Goal: Obtain resource: Download file/media

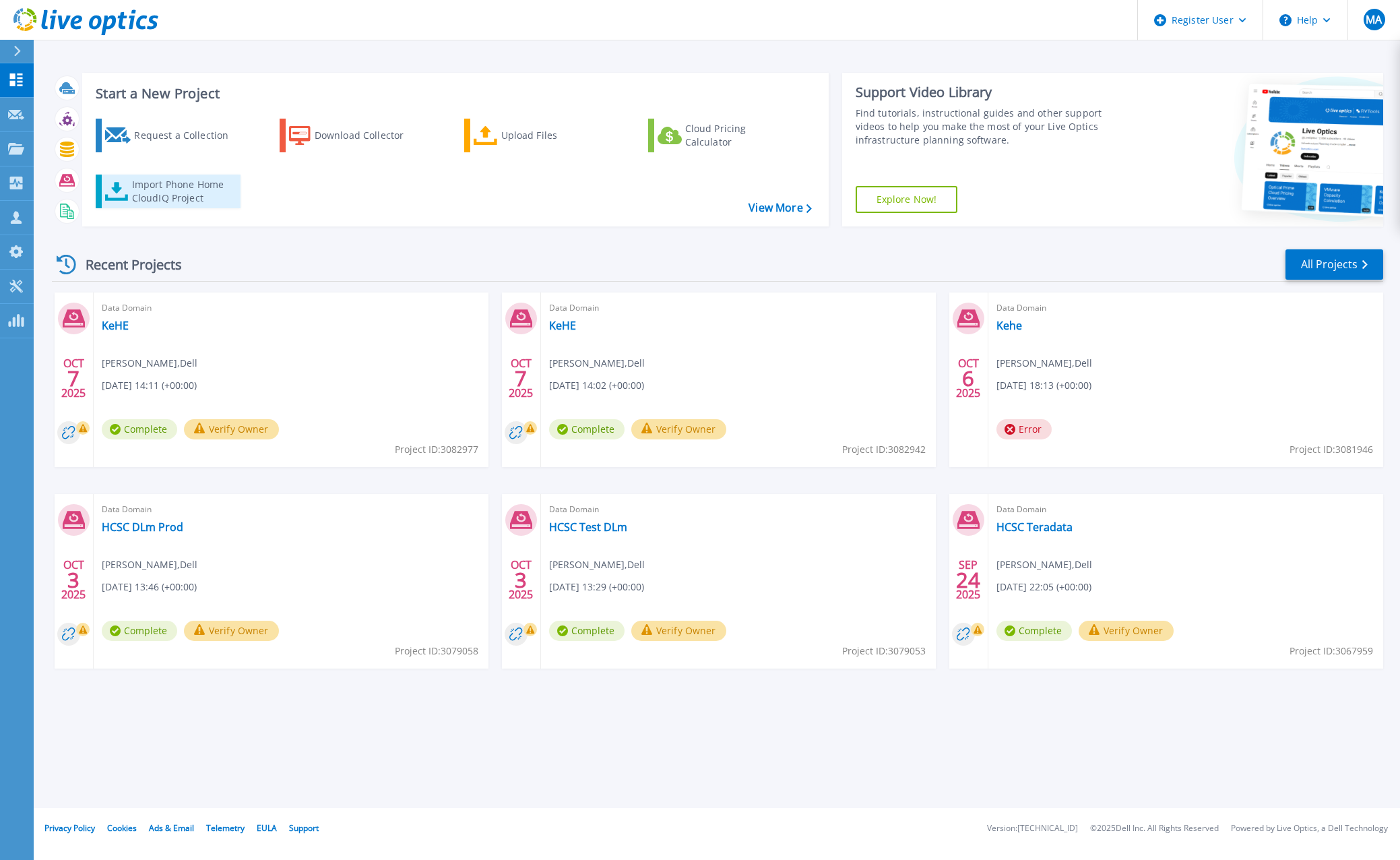
click at [128, 185] on link "Import Phone Home CloudIQ Project" at bounding box center [168, 191] width 145 height 34
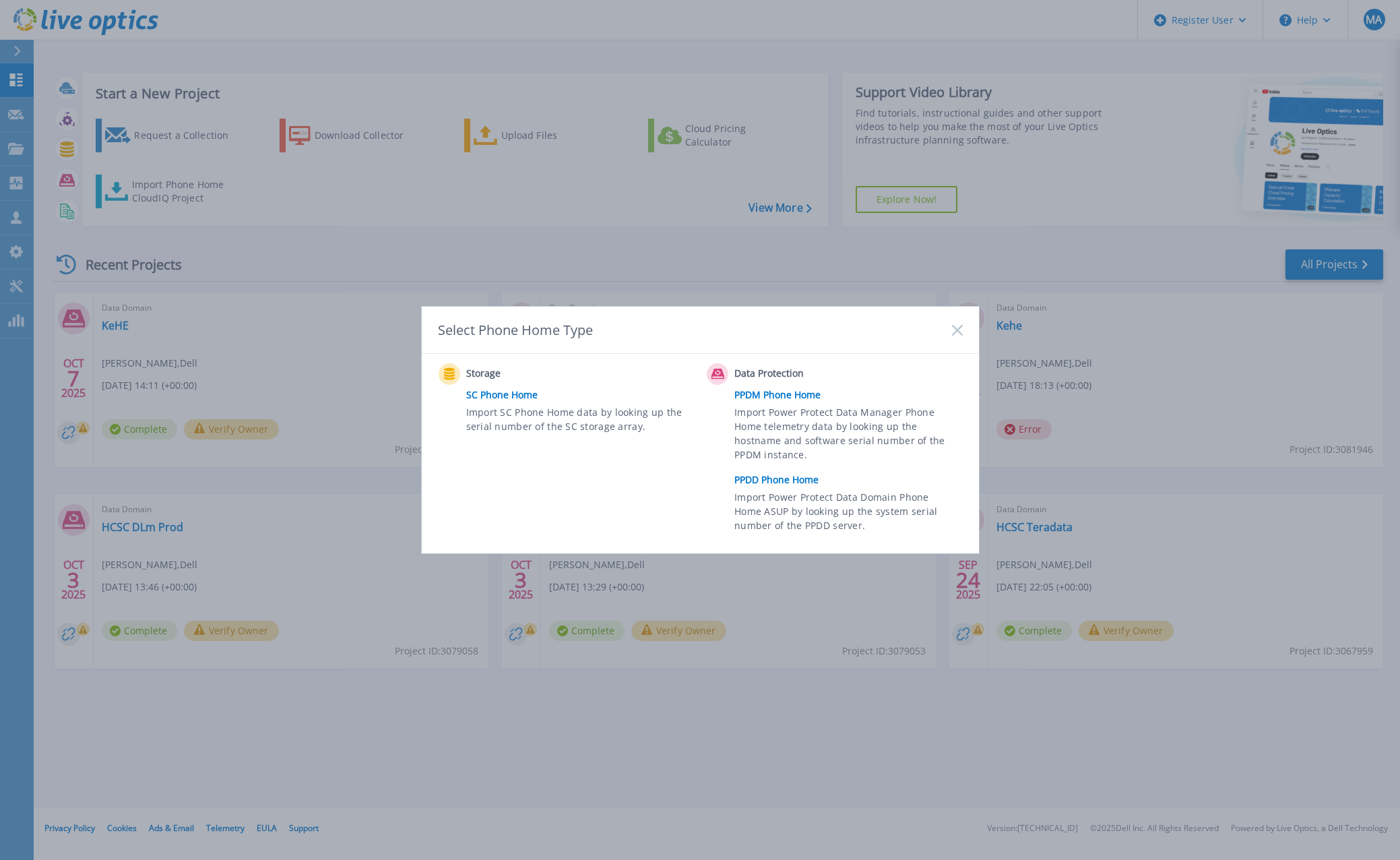
click at [746, 481] on link "PPDD Phone Home" at bounding box center [851, 479] width 234 height 20
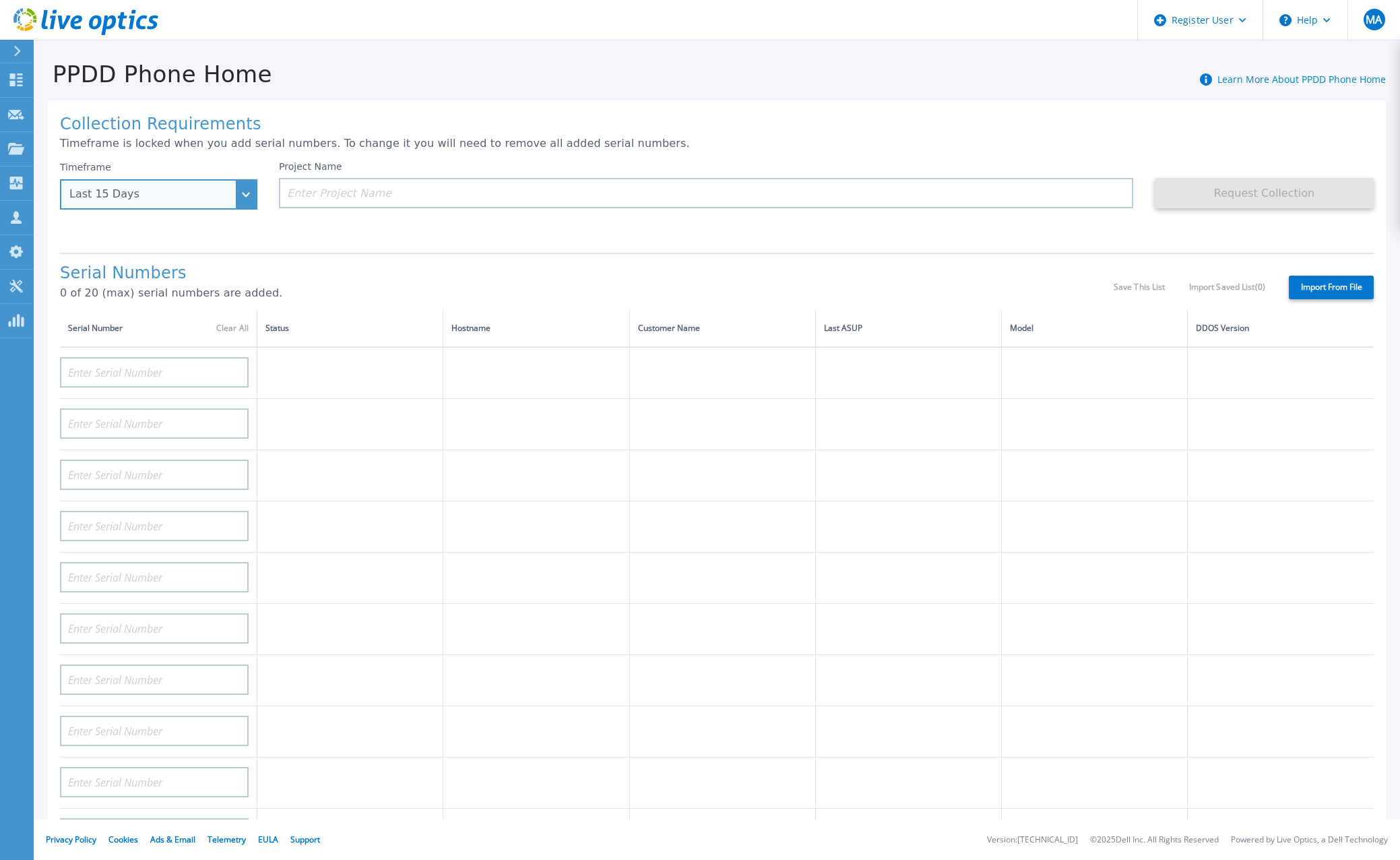
click at [224, 202] on div "Last 15 Days" at bounding box center [159, 194] width 198 height 31
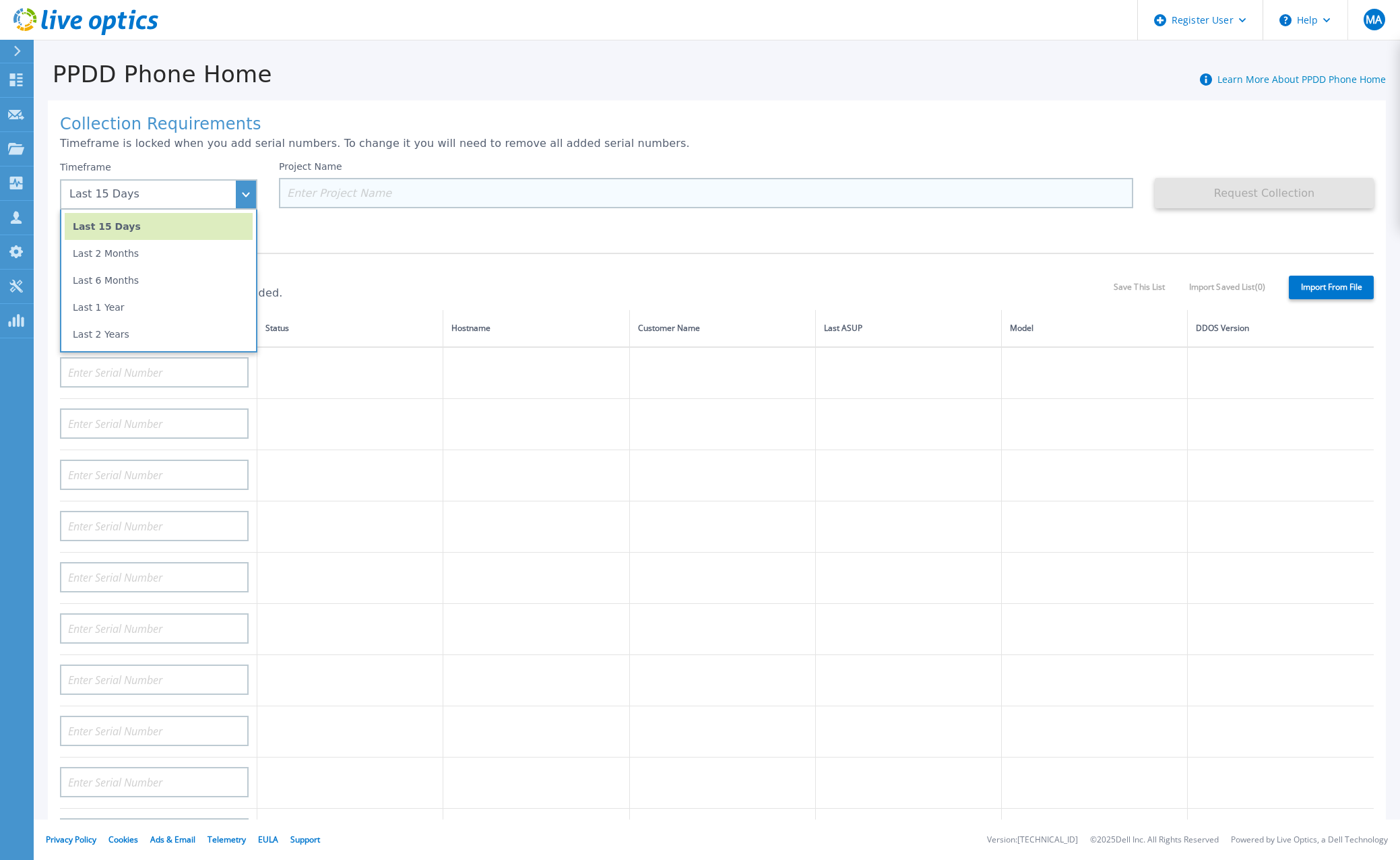
click at [398, 190] on input at bounding box center [706, 193] width 855 height 31
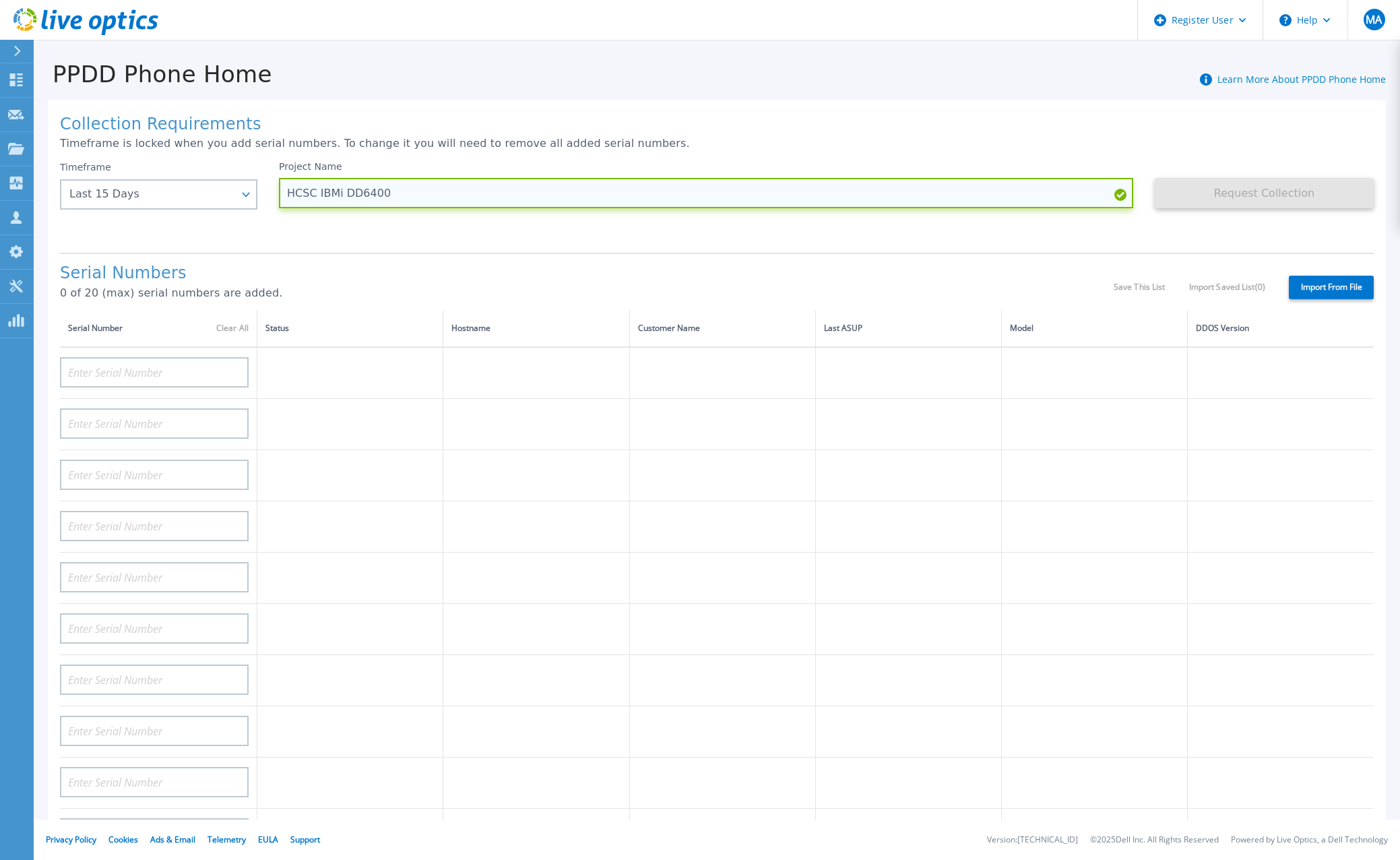
type input "HCSC IBMi DD6400"
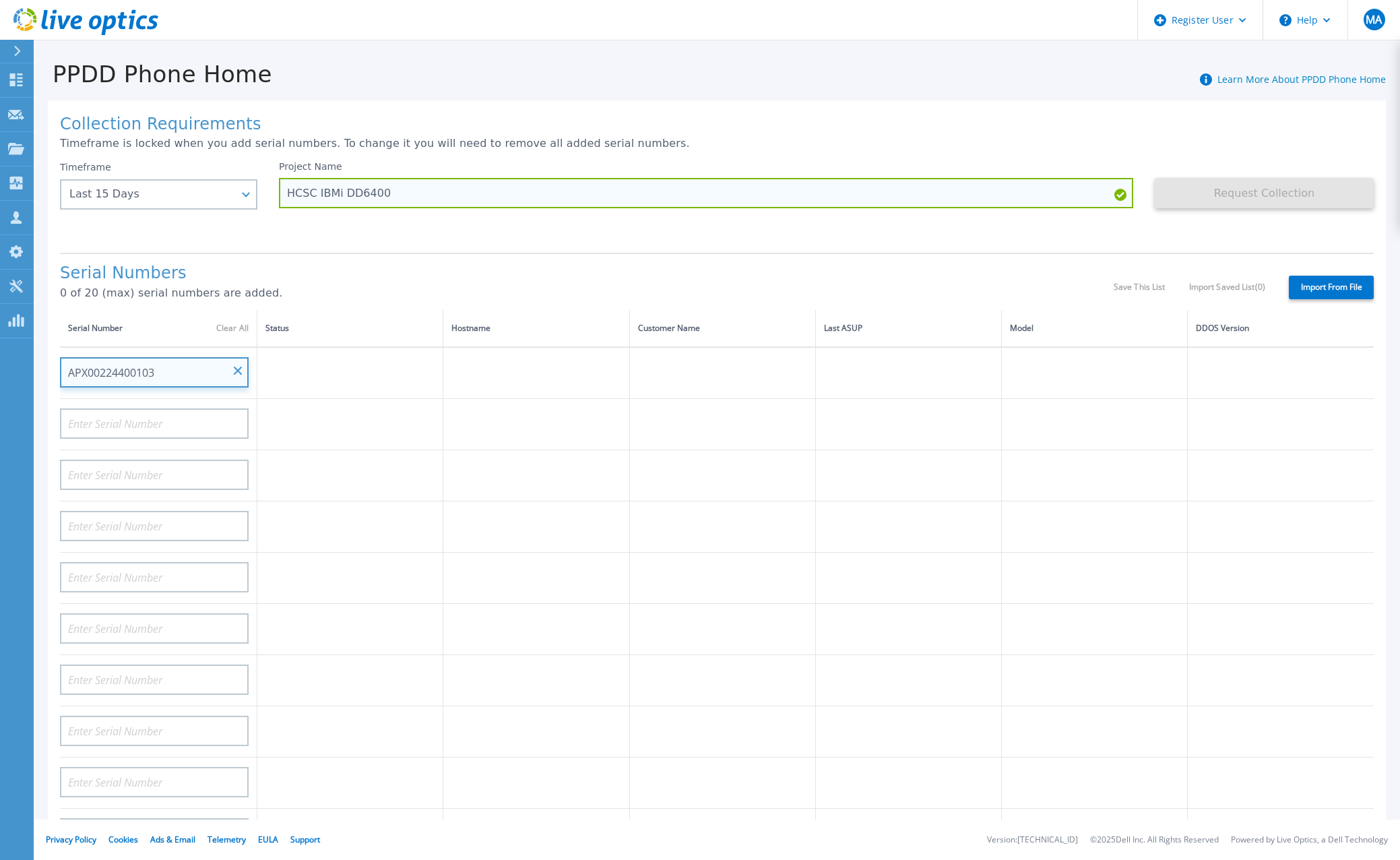
type input "APX00224400103"
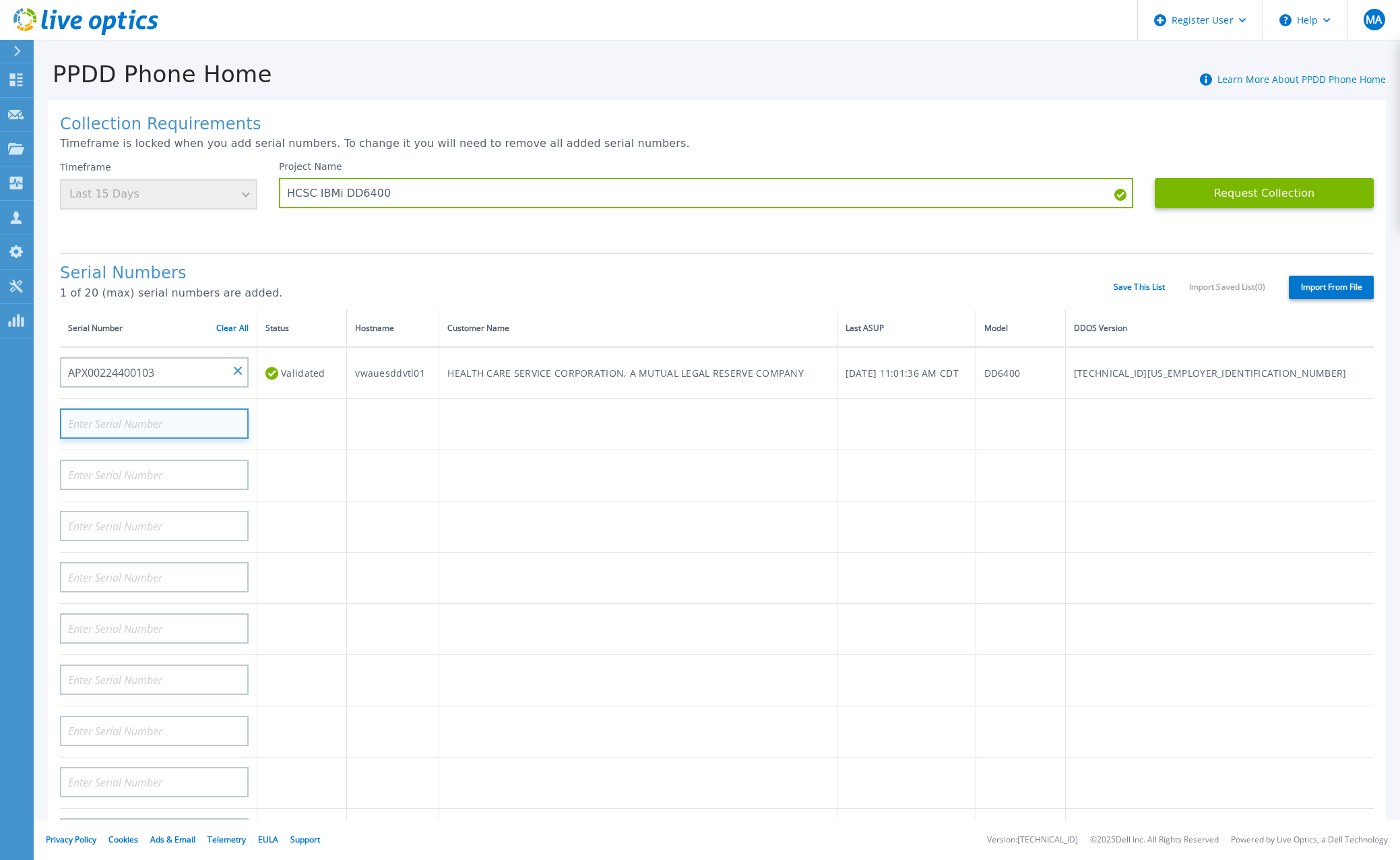
click at [163, 434] on input at bounding box center [155, 423] width 189 height 31
type input "APX00224400104"
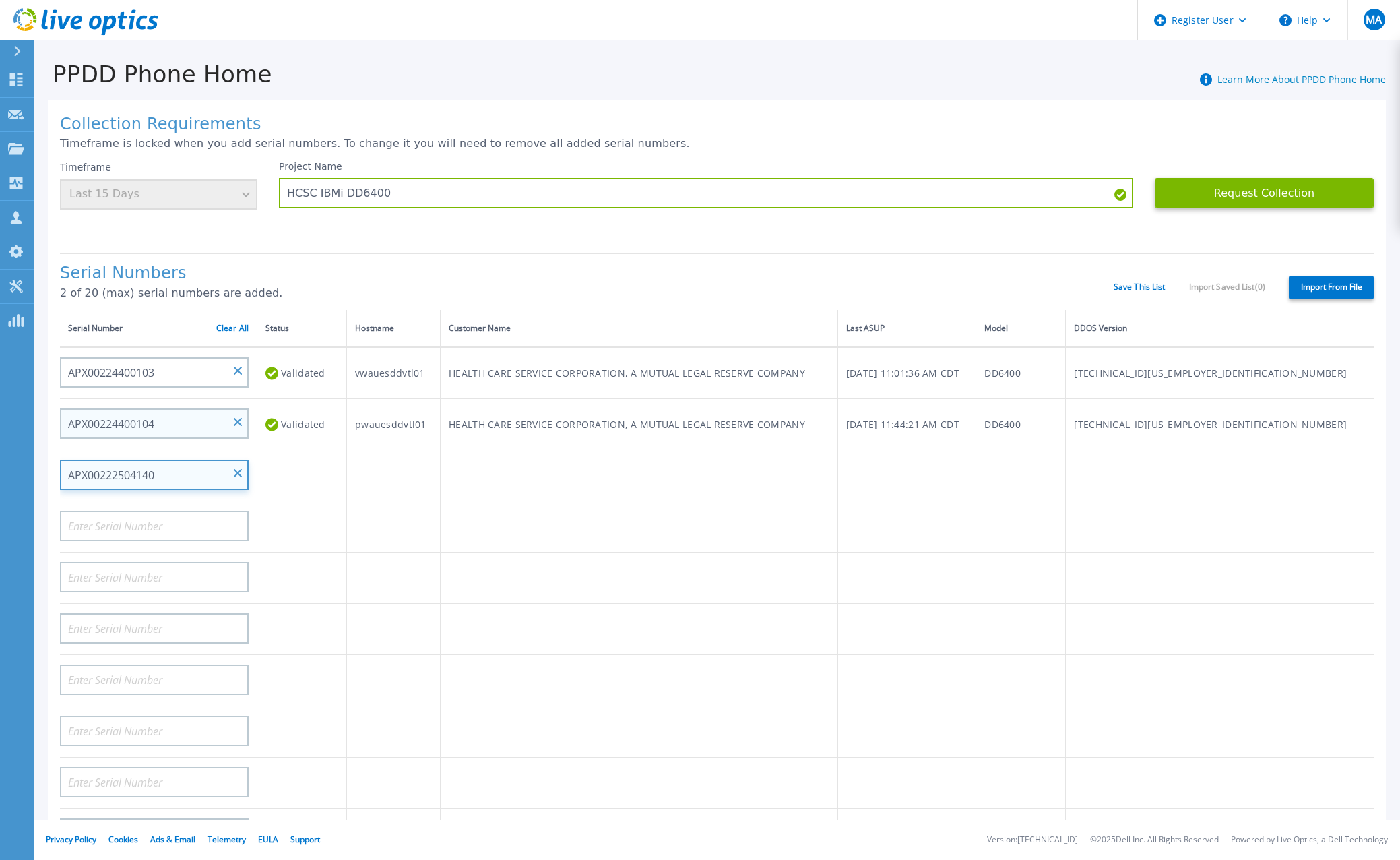
type input "APX00222504140"
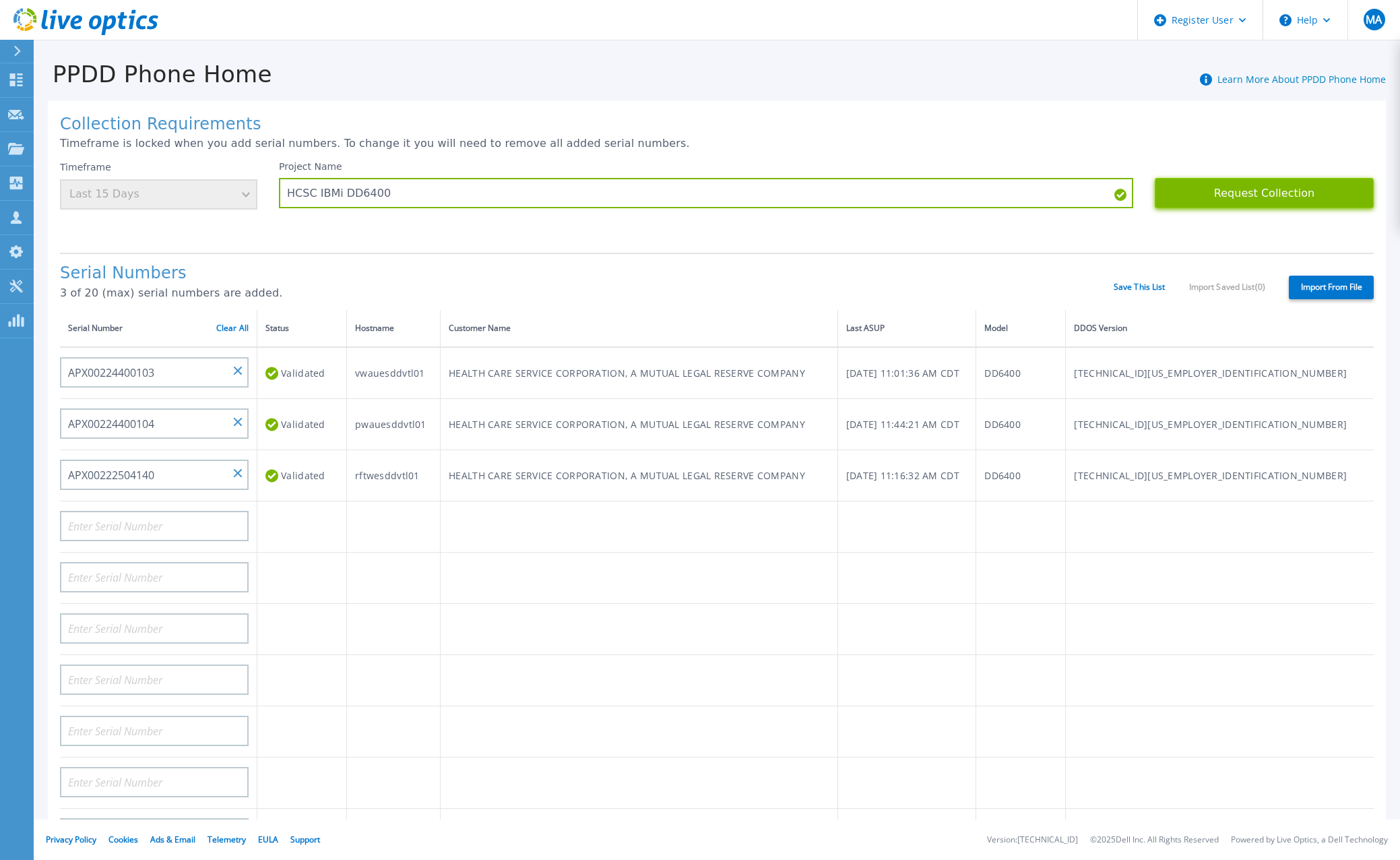
click at [1279, 199] on button "Request Collection" at bounding box center [1264, 193] width 219 height 31
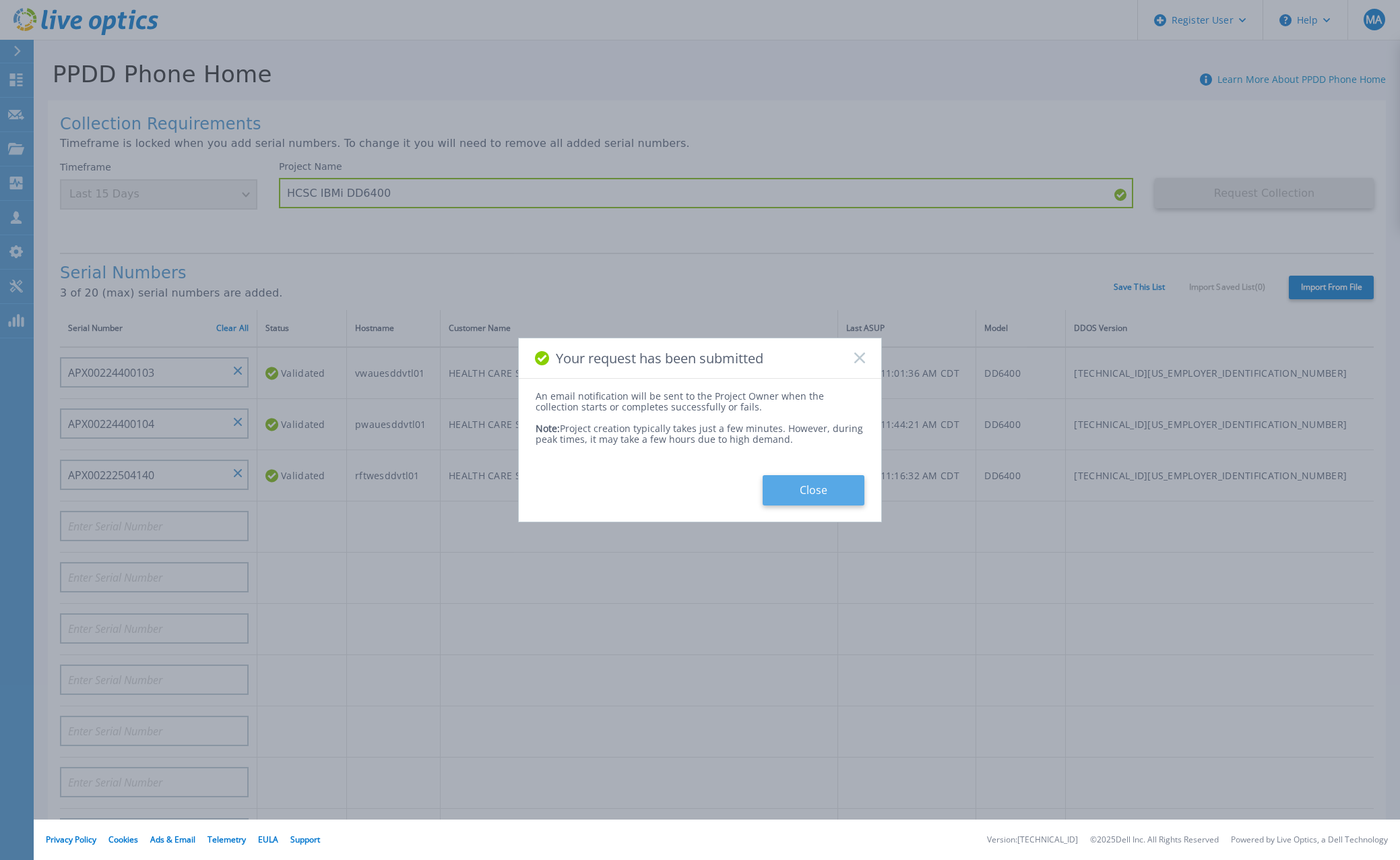
click at [808, 490] on button "Close" at bounding box center [814, 489] width 101 height 31
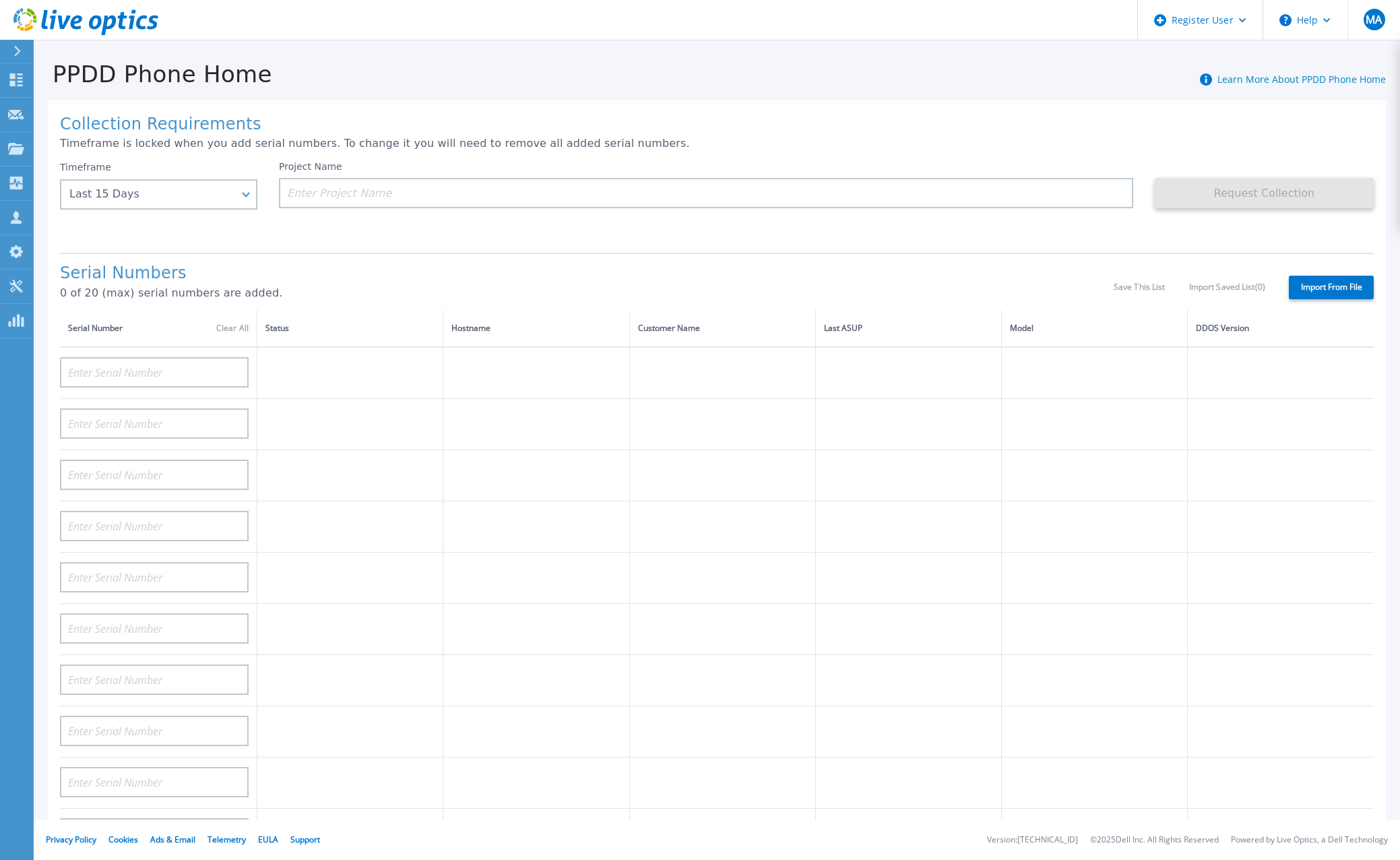
click at [80, 28] on icon at bounding box center [76, 23] width 11 height 14
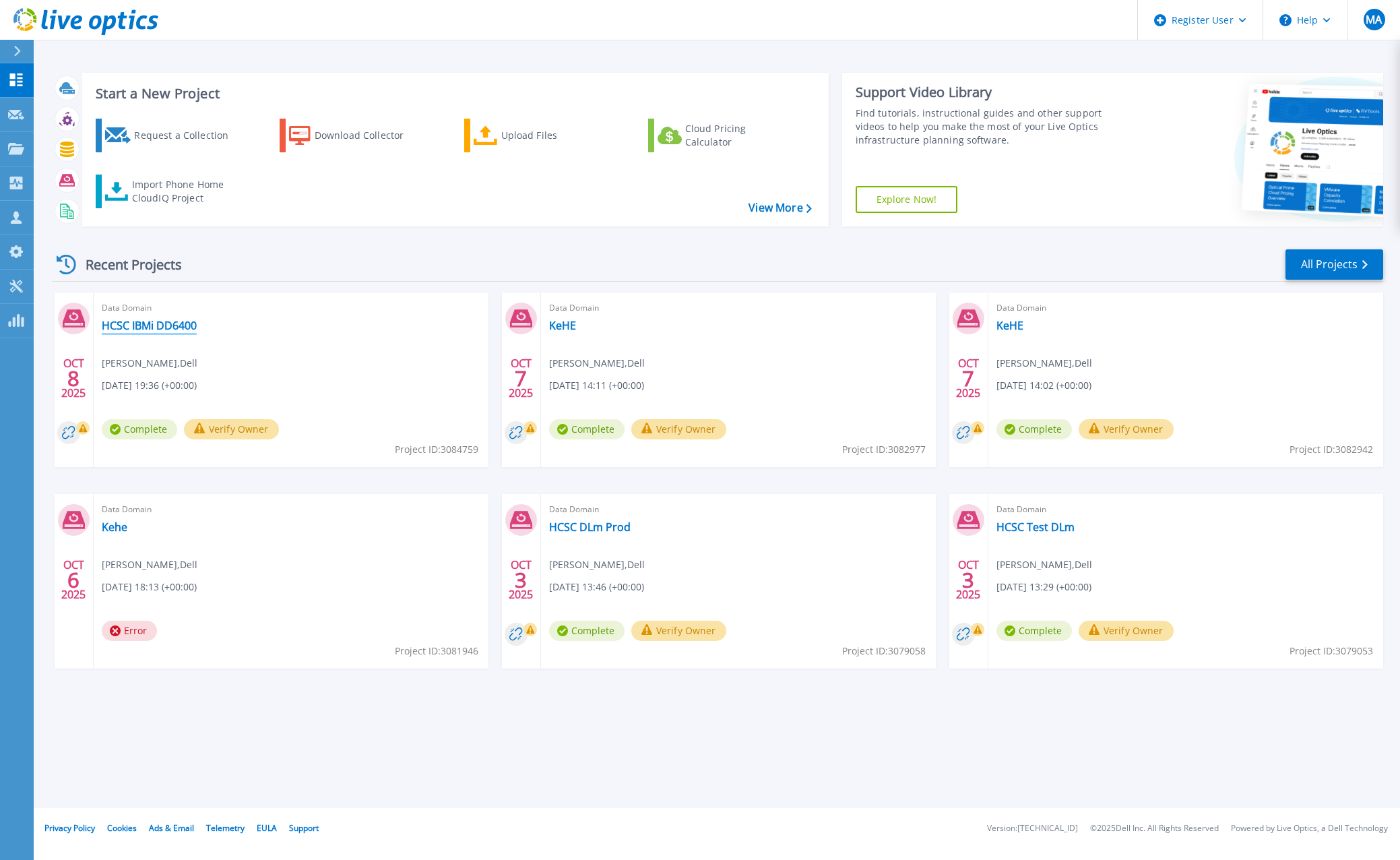
click at [170, 321] on link "HCSC IBMi DD6400" at bounding box center [149, 325] width 95 height 13
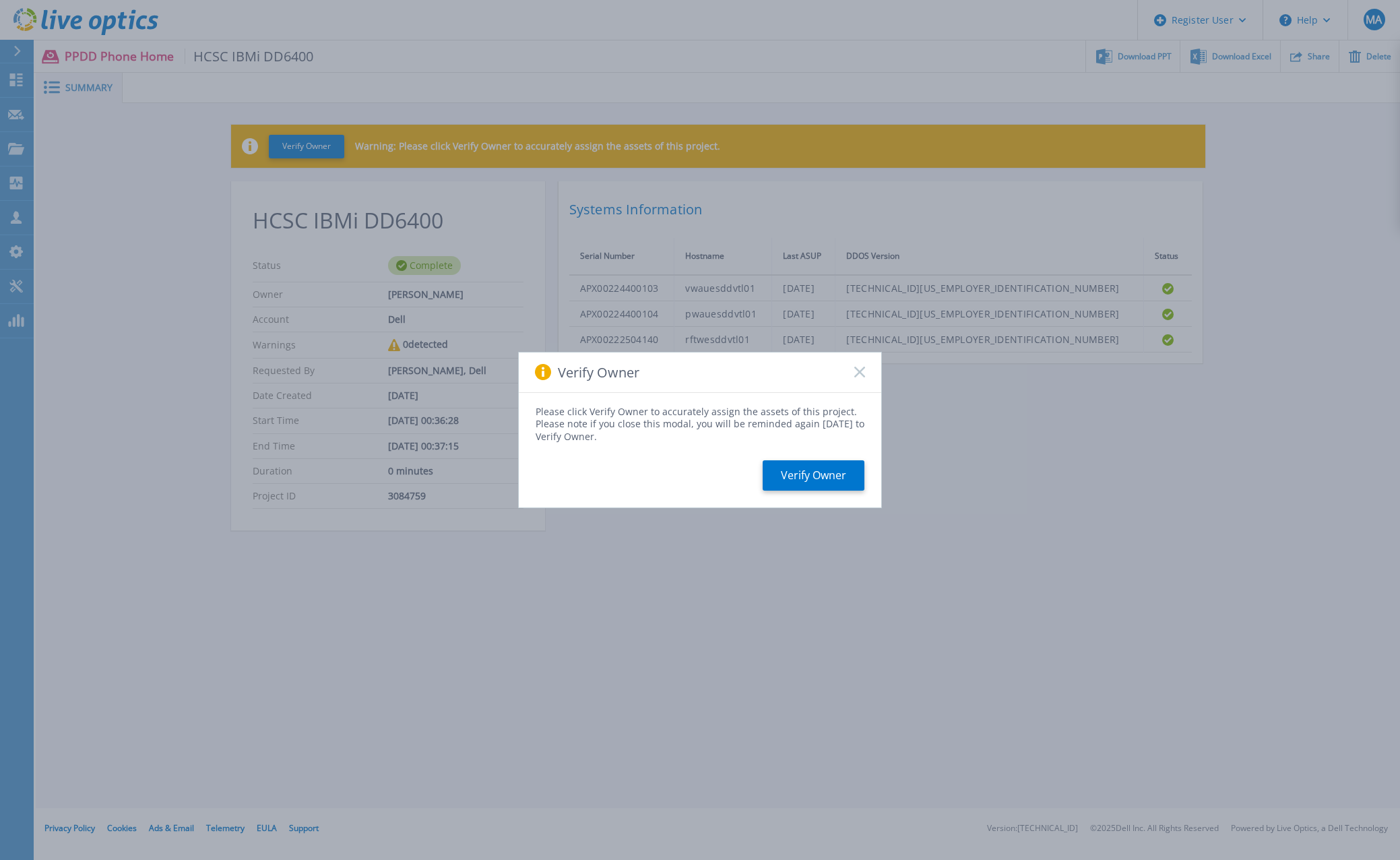
click at [863, 369] on rect at bounding box center [859, 371] width 11 height 11
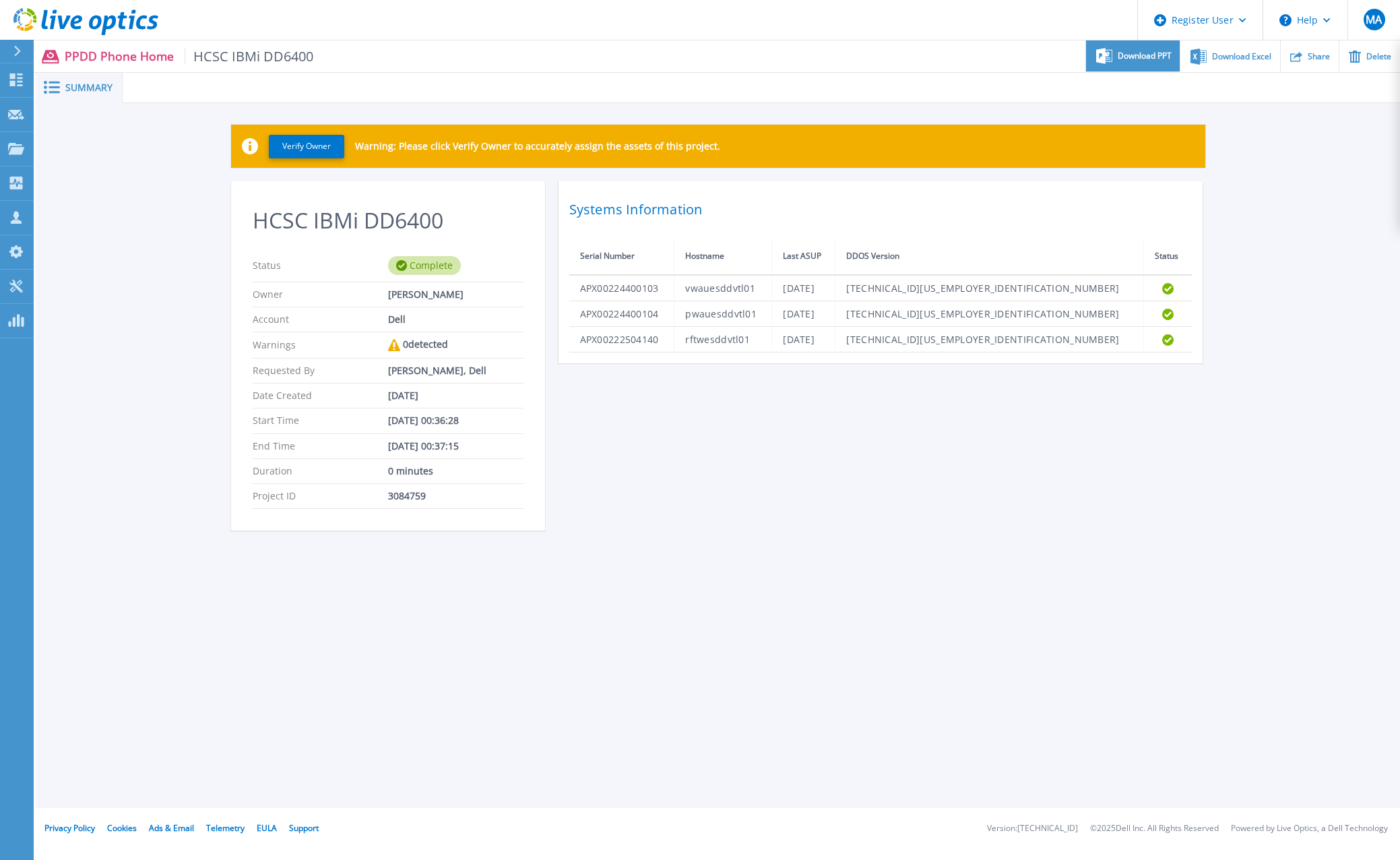
click at [1130, 45] on div "Download PPT" at bounding box center [1133, 56] width 94 height 31
click at [1140, 63] on div "Download PPT" at bounding box center [1133, 56] width 94 height 31
click at [401, 80] on div at bounding box center [761, 87] width 1278 height 31
